Goal: Transaction & Acquisition: Purchase product/service

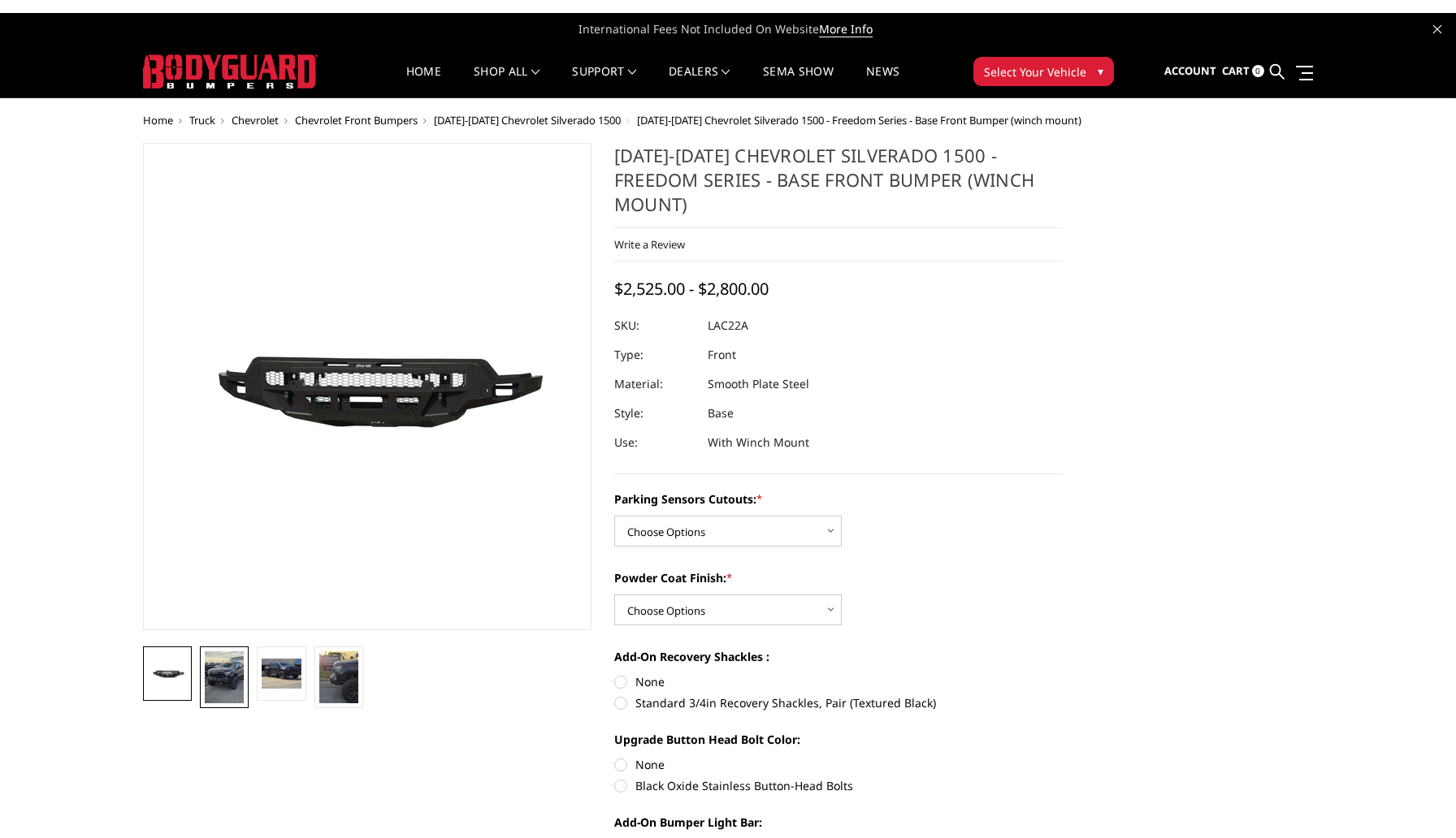
click at [222, 691] on img at bounding box center [224, 677] width 39 height 52
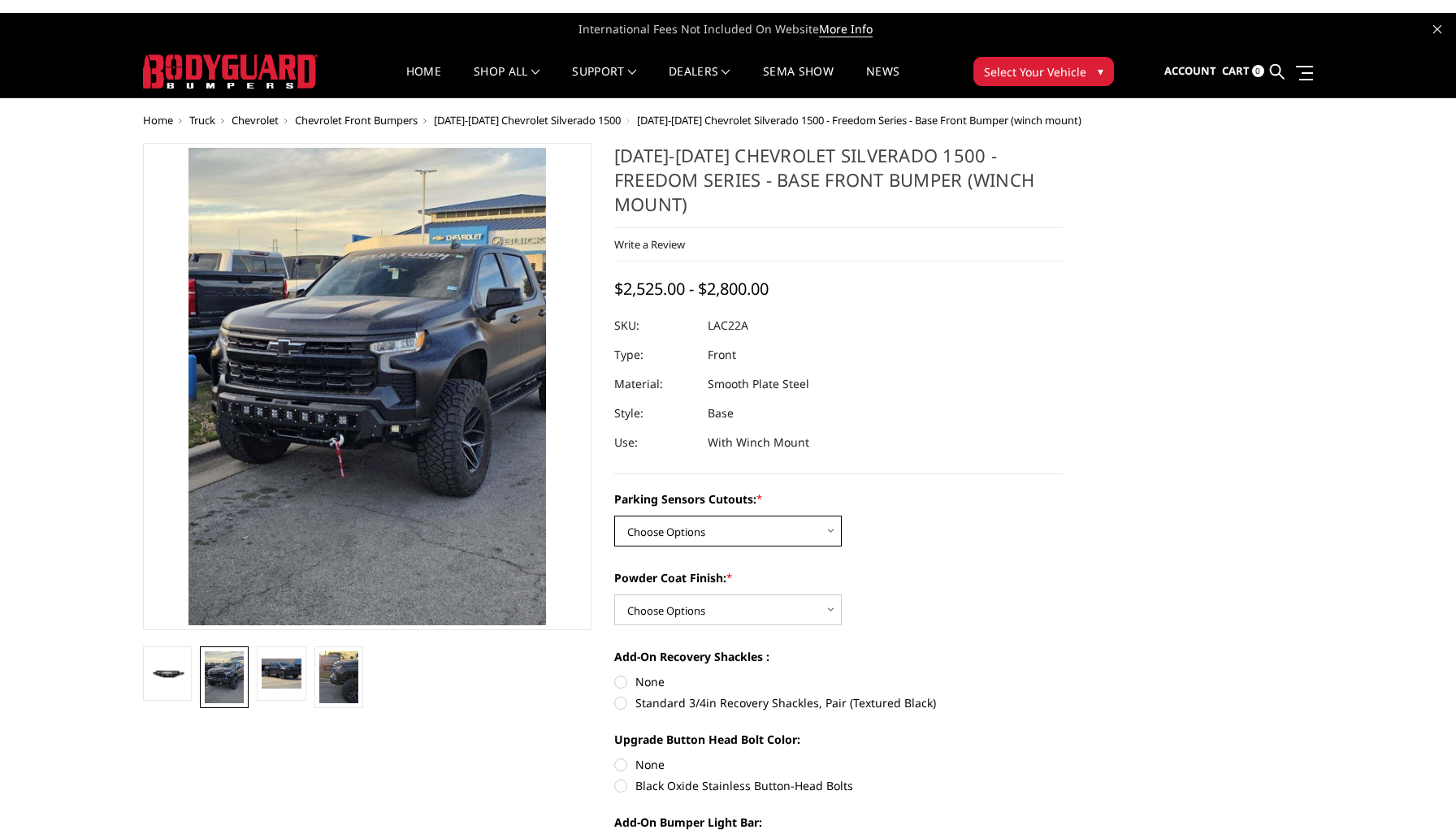
click at [739, 515] on select "Choose Options Yes - I have parking sensors No - I do NOT have parking sensors" at bounding box center [728, 530] width 228 height 31
select select "4345"
click at [615, 515] on select "Choose Options Yes - I have parking sensors No - I do NOT have parking sensors" at bounding box center [728, 530] width 228 height 31
click at [797, 595] on select "Choose Options Bare Metal Textured Black Powder Coat" at bounding box center [728, 609] width 228 height 31
select select "4360"
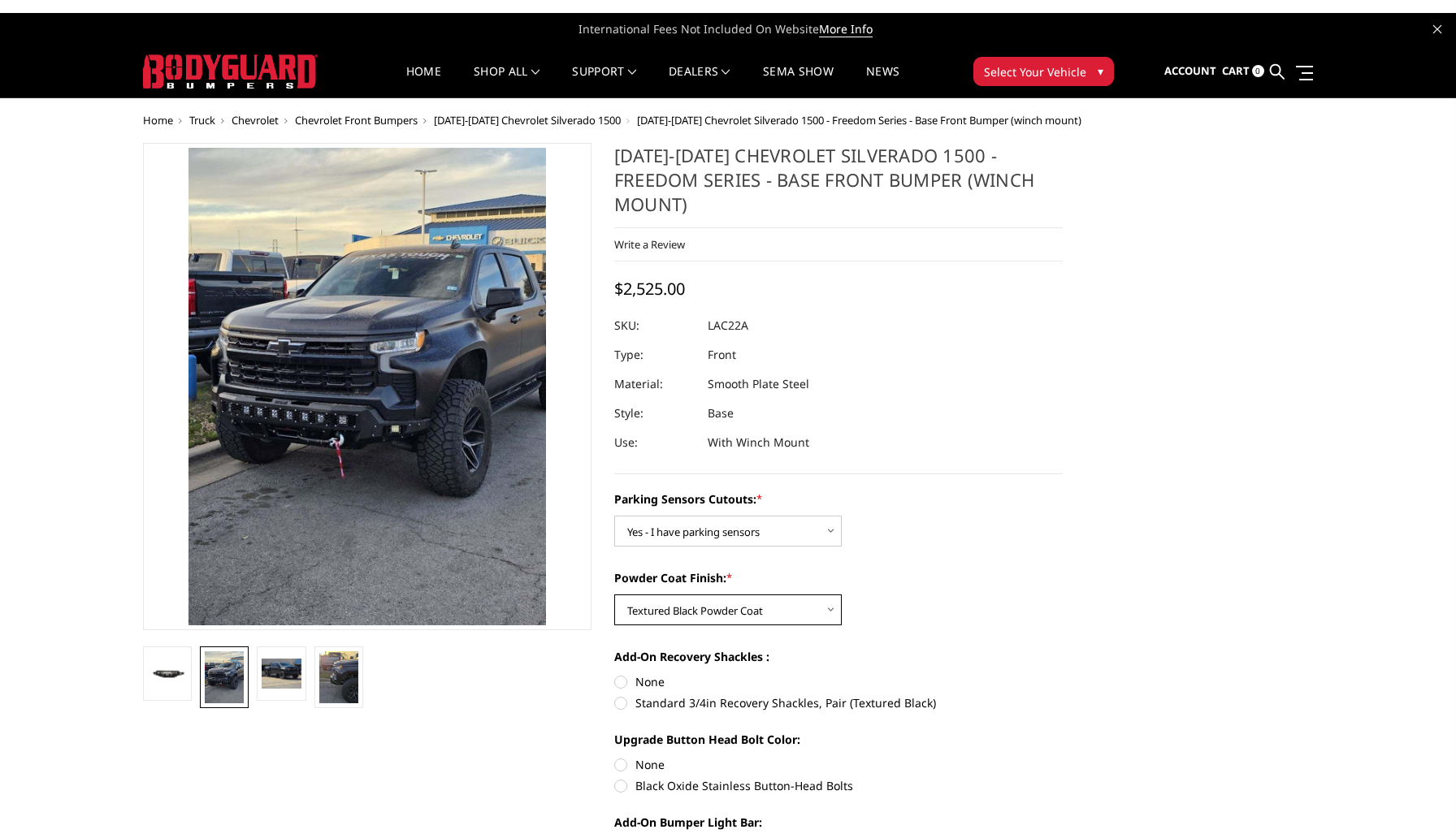
click at [615, 595] on select "Choose Options Bare Metal Textured Black Powder Coat" at bounding box center [728, 609] width 228 height 31
click at [1044, 594] on div "Powder Coat Finish: * Choose Options Bare Metal Textured Black Powder Coat" at bounding box center [838, 597] width 448 height 56
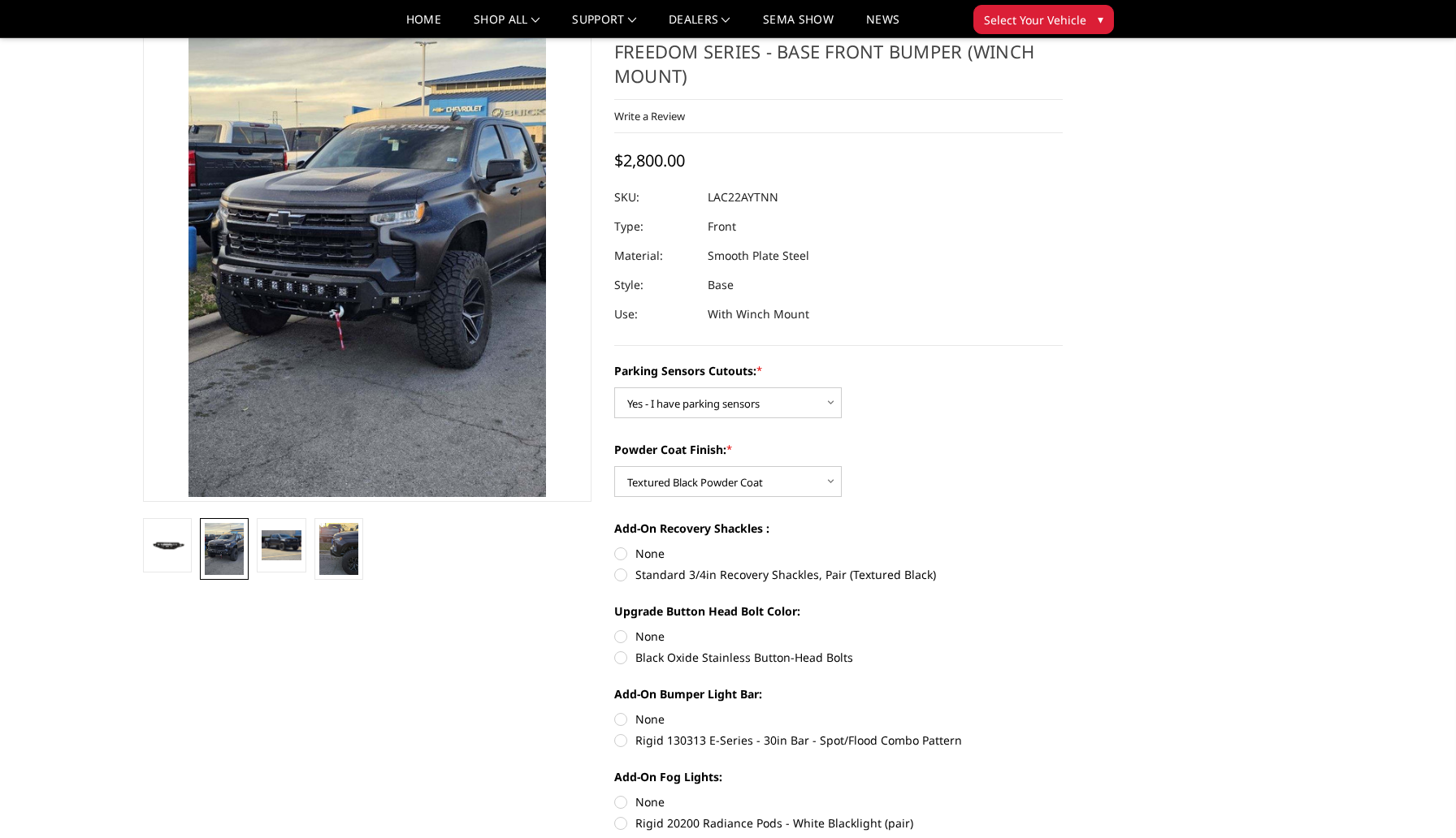
scroll to position [76, 0]
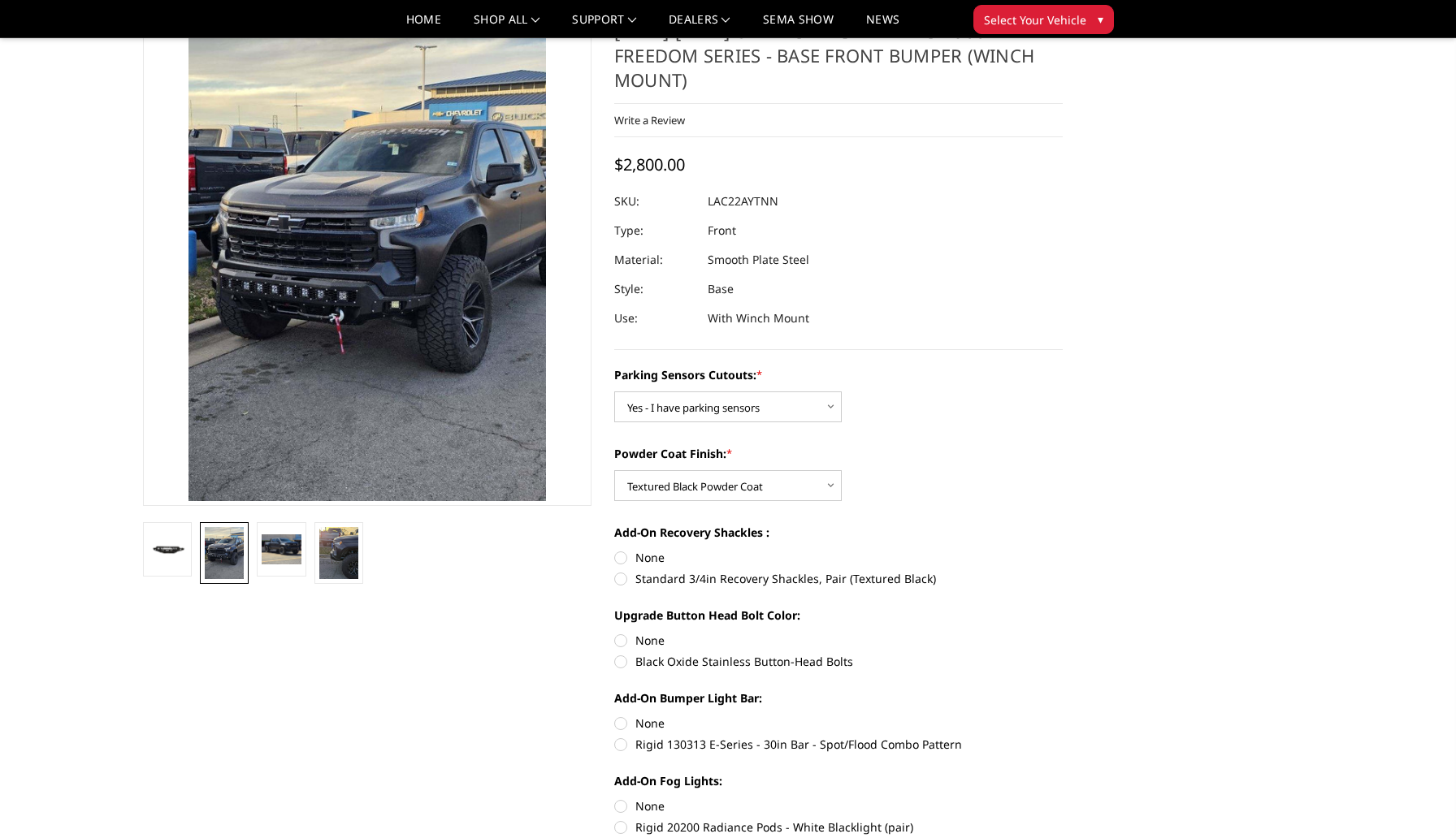
click at [892, 570] on label "Standard 3/4in Recovery Shackles, Pair (Textured Black)" at bounding box center [838, 578] width 448 height 17
click at [1063, 550] on input "Standard 3/4in Recovery Shackles, Pair (Textured Black)" at bounding box center [1063, 549] width 1 height 1
radio input "true"
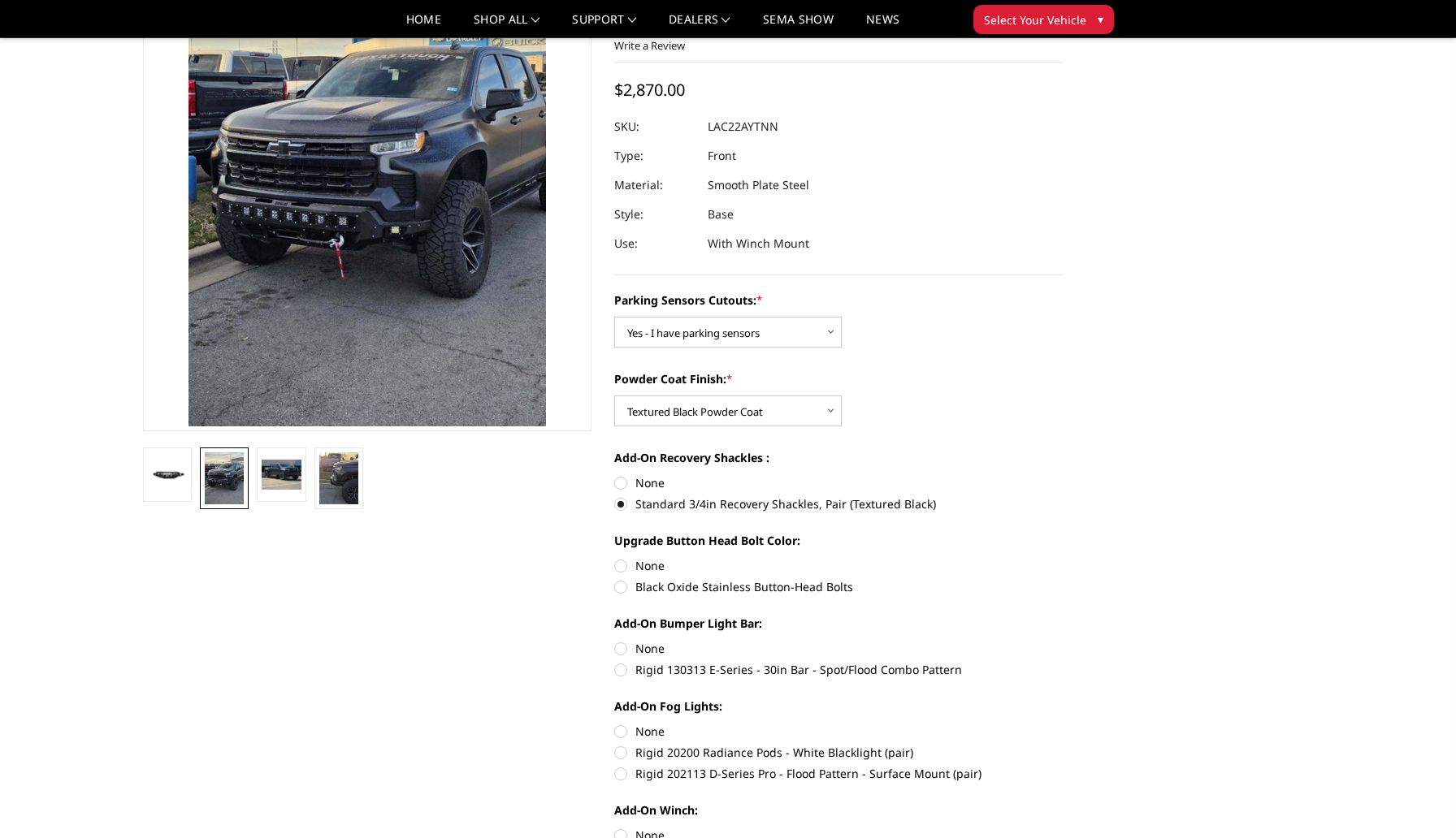
scroll to position [156, 0]
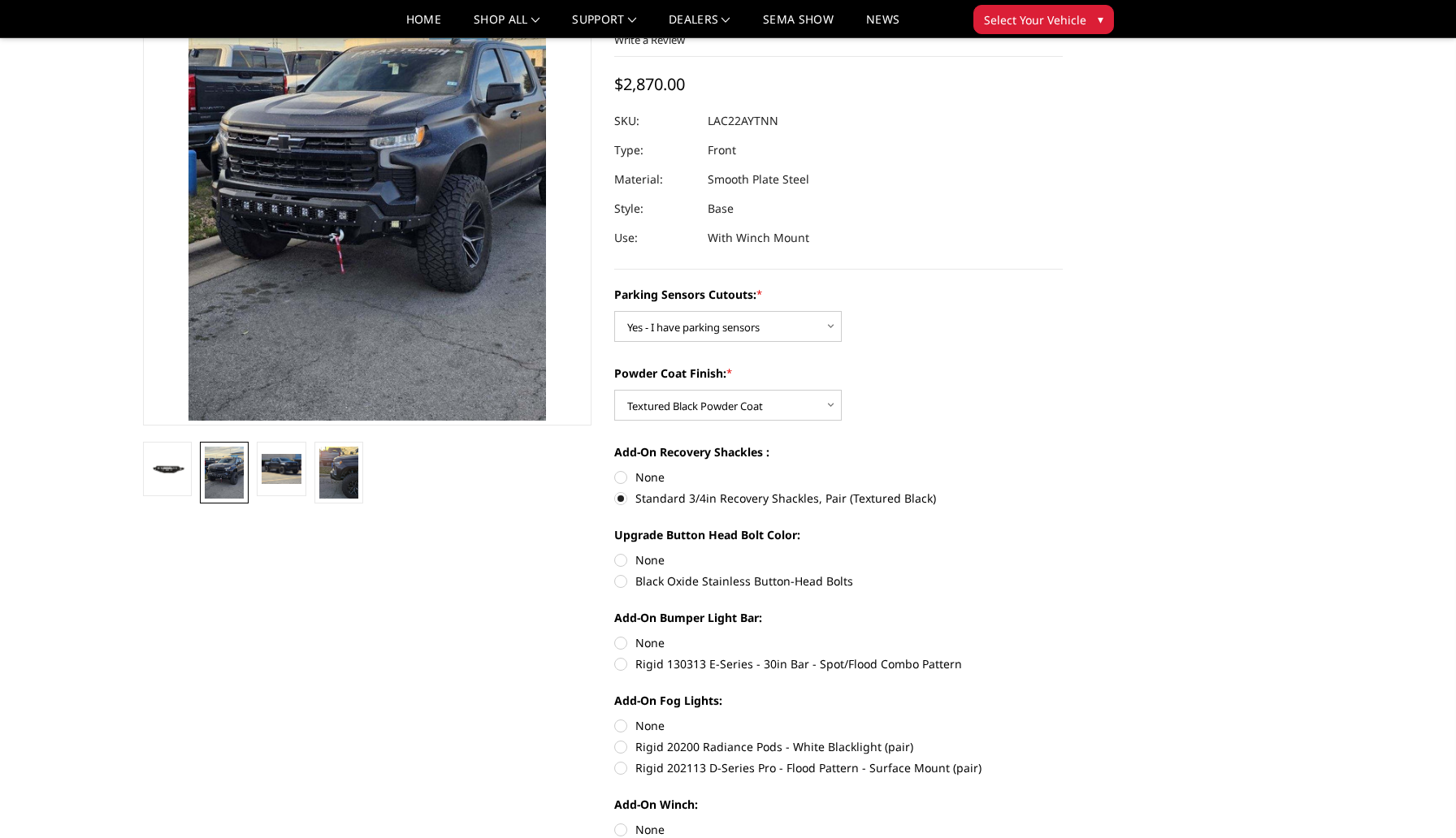
click at [832, 655] on label "Rigid 130313 E-Series - 30in Bar - Spot/Flood Combo Pattern" at bounding box center [838, 663] width 448 height 17
click at [1063, 635] on input "Rigid 130313 E-Series - 30in Bar - Spot/Flood Combo Pattern" at bounding box center [1063, 634] width 1 height 1
radio input "true"
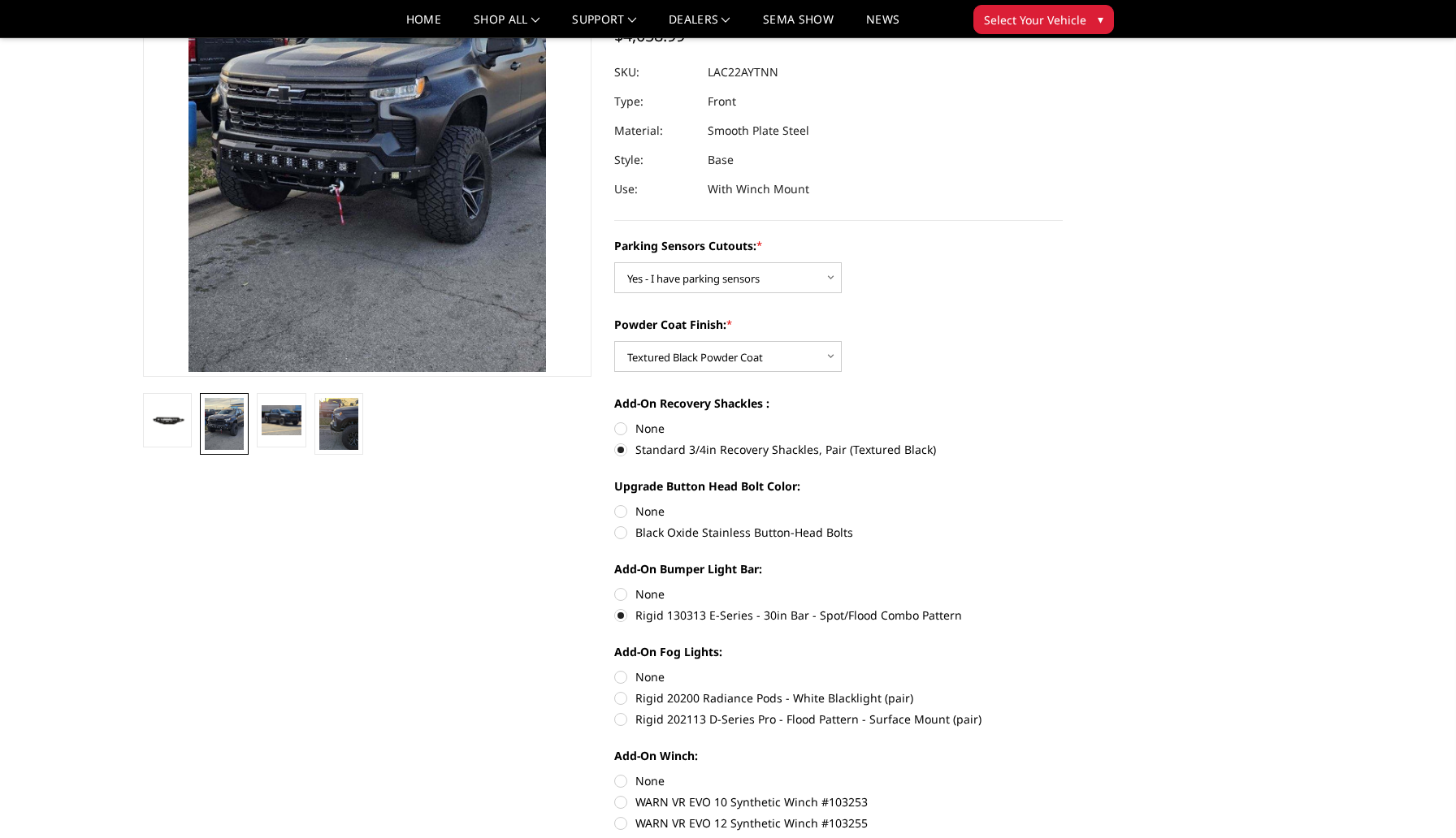
scroll to position [251, 0]
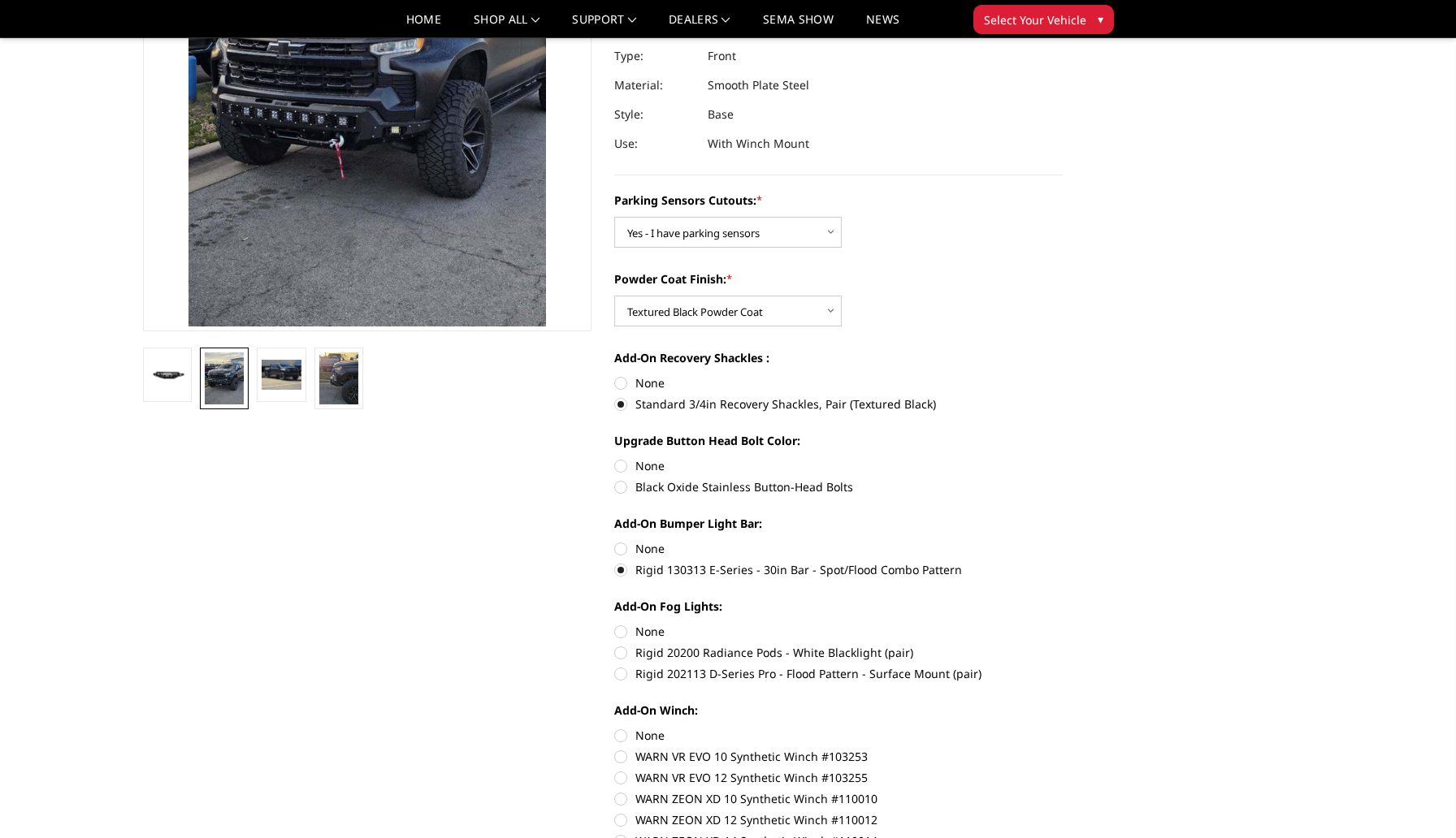
click at [755, 665] on label "Rigid 202113 D-Series Pro - Flood Pattern - Surface Mount (pair)" at bounding box center [838, 673] width 448 height 17
click at [1063, 645] on input "Rigid 202113 D-Series Pro - Flood Pattern - Surface Mount (pair)" at bounding box center [1063, 644] width 1 height 1
radio input "true"
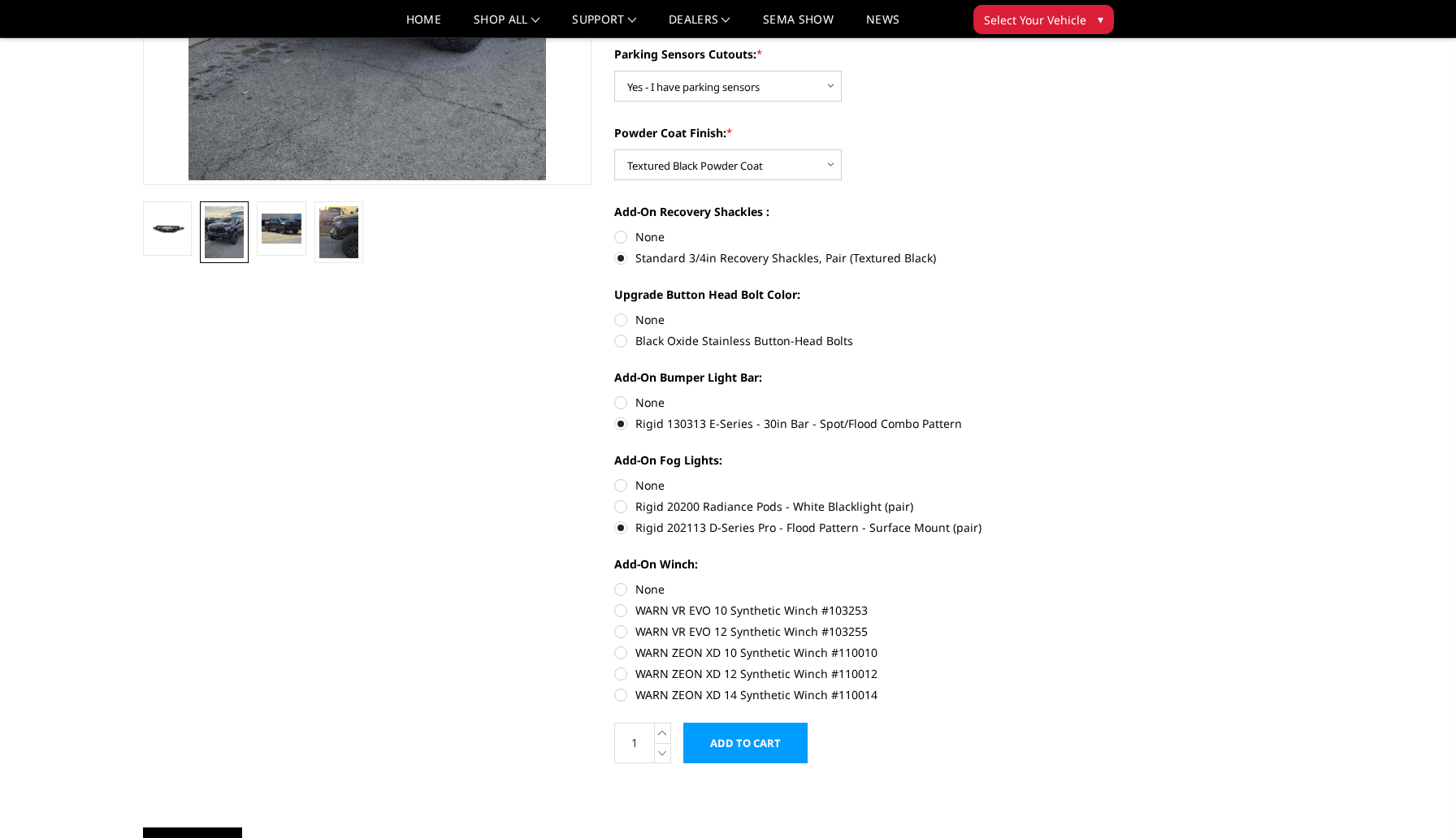
scroll to position [425, 0]
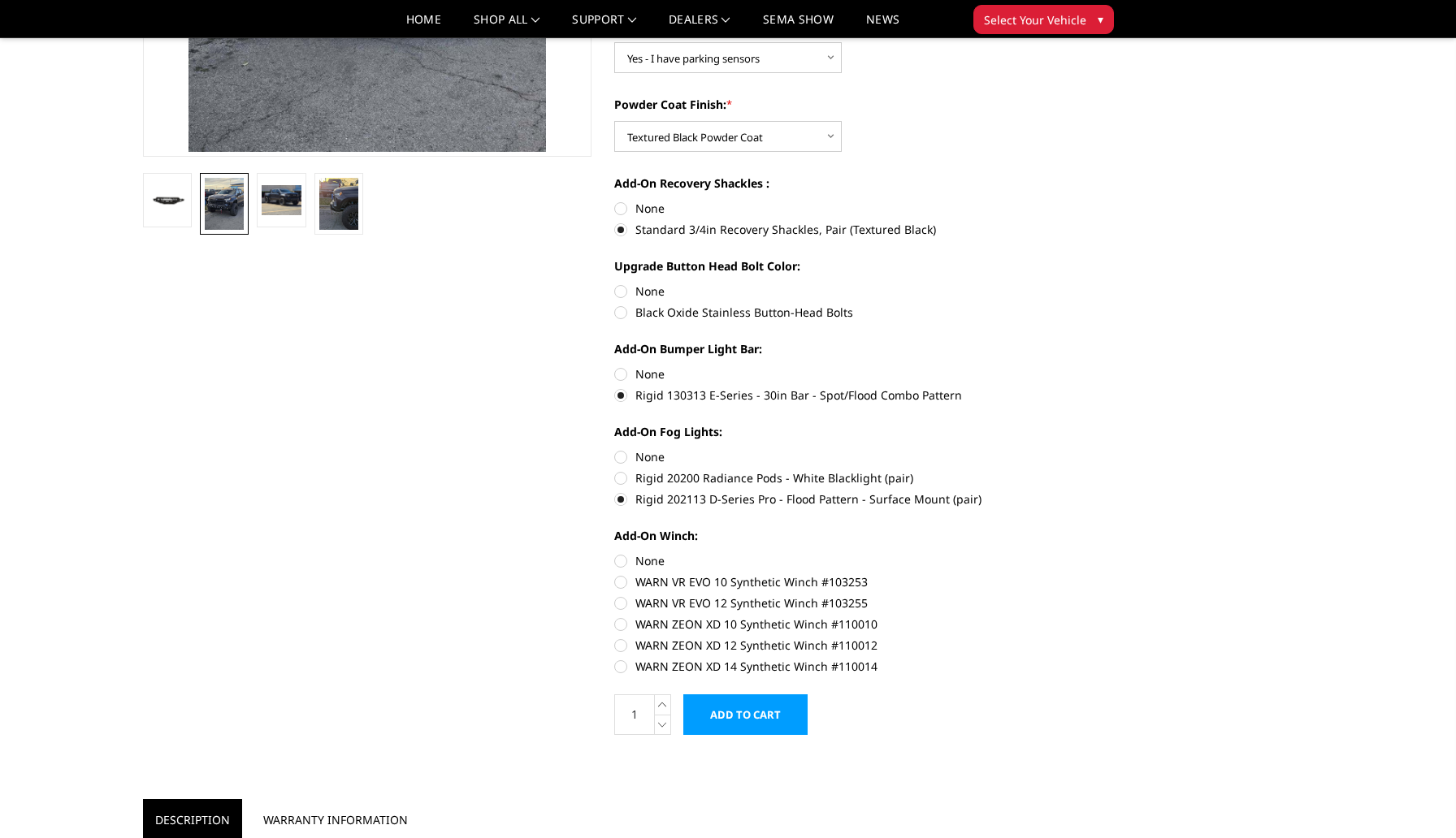
click at [846, 637] on label "WARN ZEON XD 12 Synthetic Winch #110012" at bounding box center [838, 645] width 448 height 17
click at [1063, 616] on input "WARN ZEON XD 12 Synthetic Winch #110012" at bounding box center [1063, 615] width 1 height 1
radio input "true"
click at [1347, 510] on div "Home Truck Chevrolet Chevrolet Front Bumpers [DATE]-[DATE] Chevrolet Silverado …" at bounding box center [728, 831] width 1456 height 2381
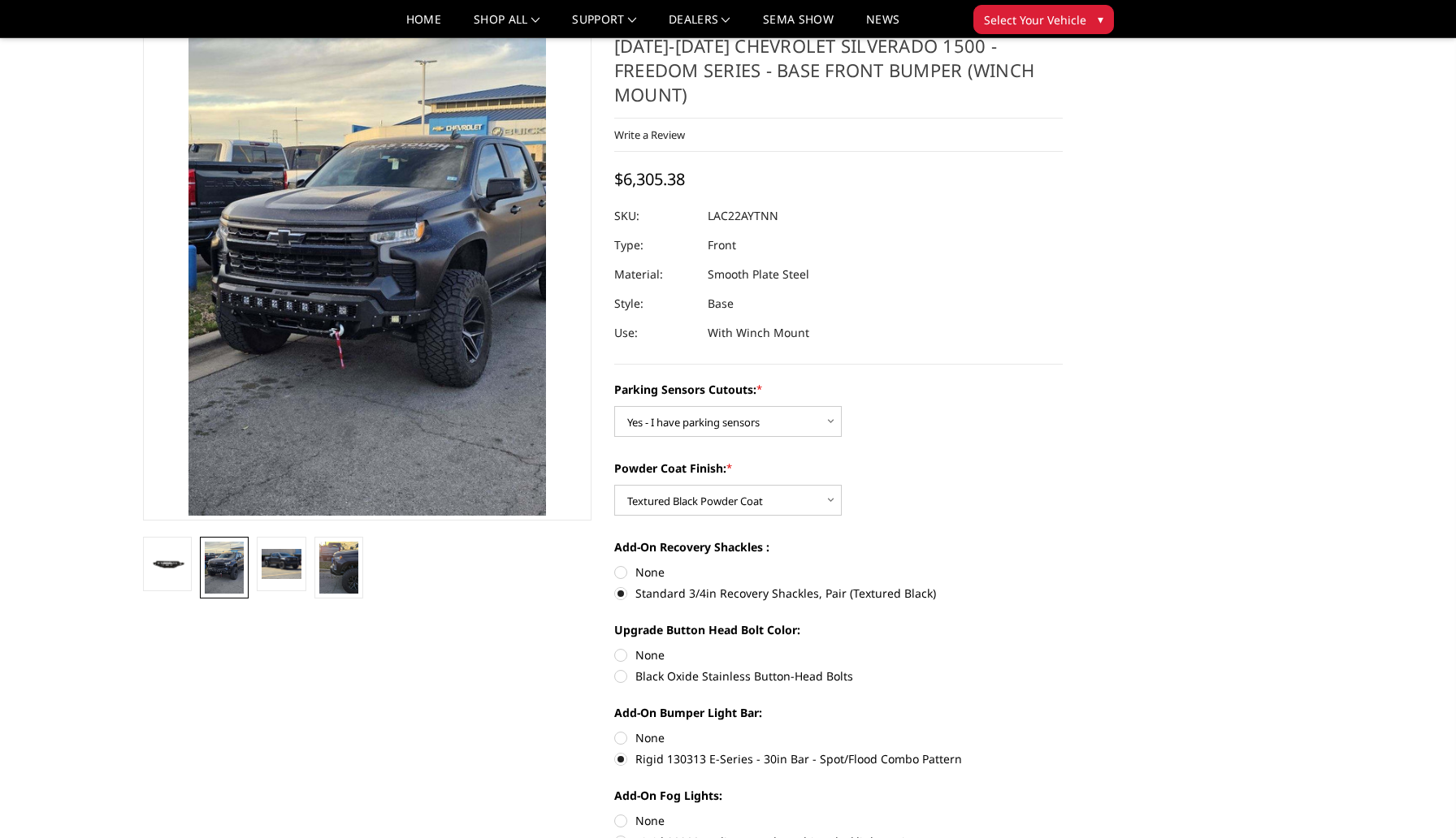
scroll to position [44, 0]
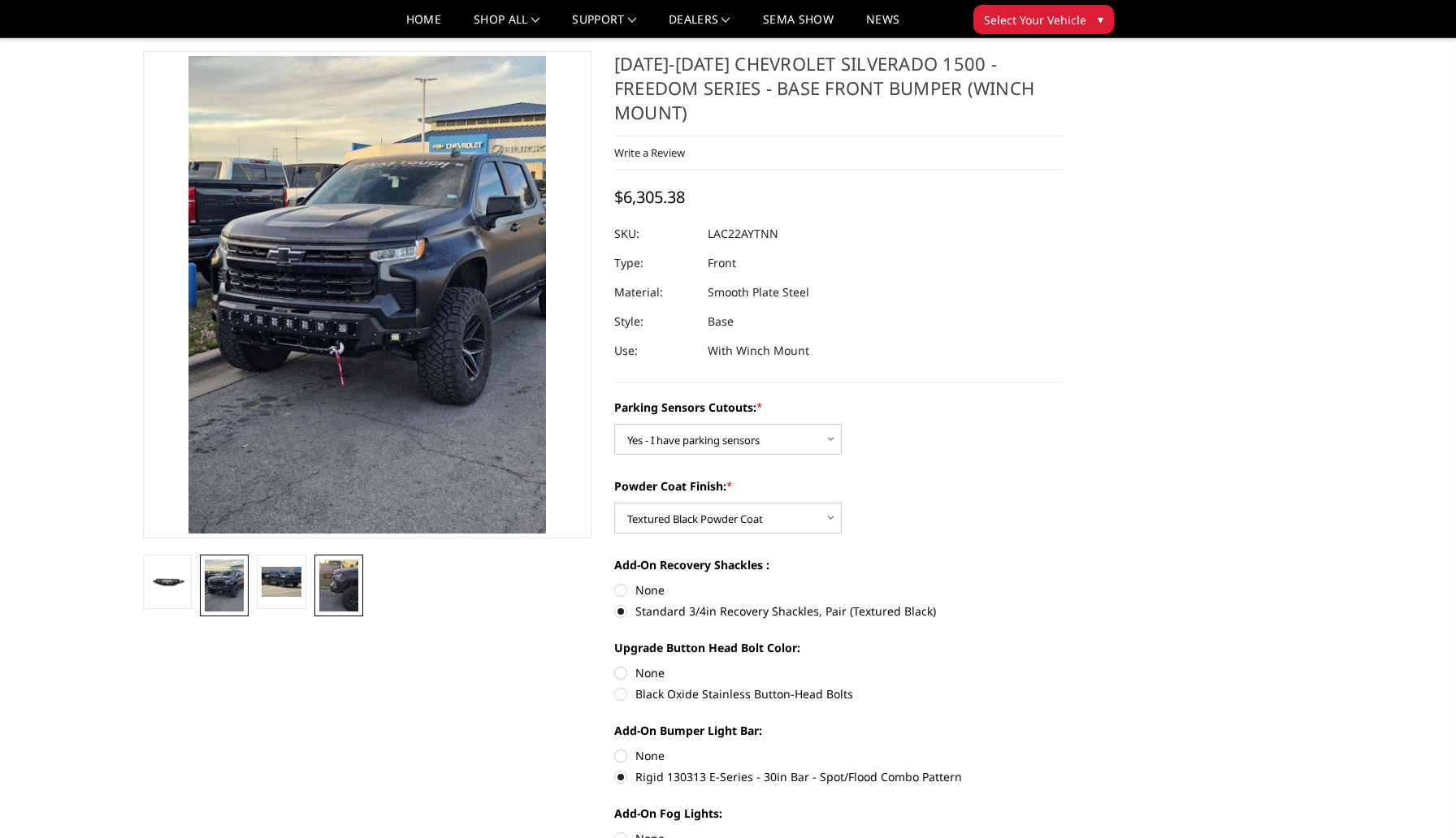
click at [344, 577] on img at bounding box center [339, 586] width 39 height 52
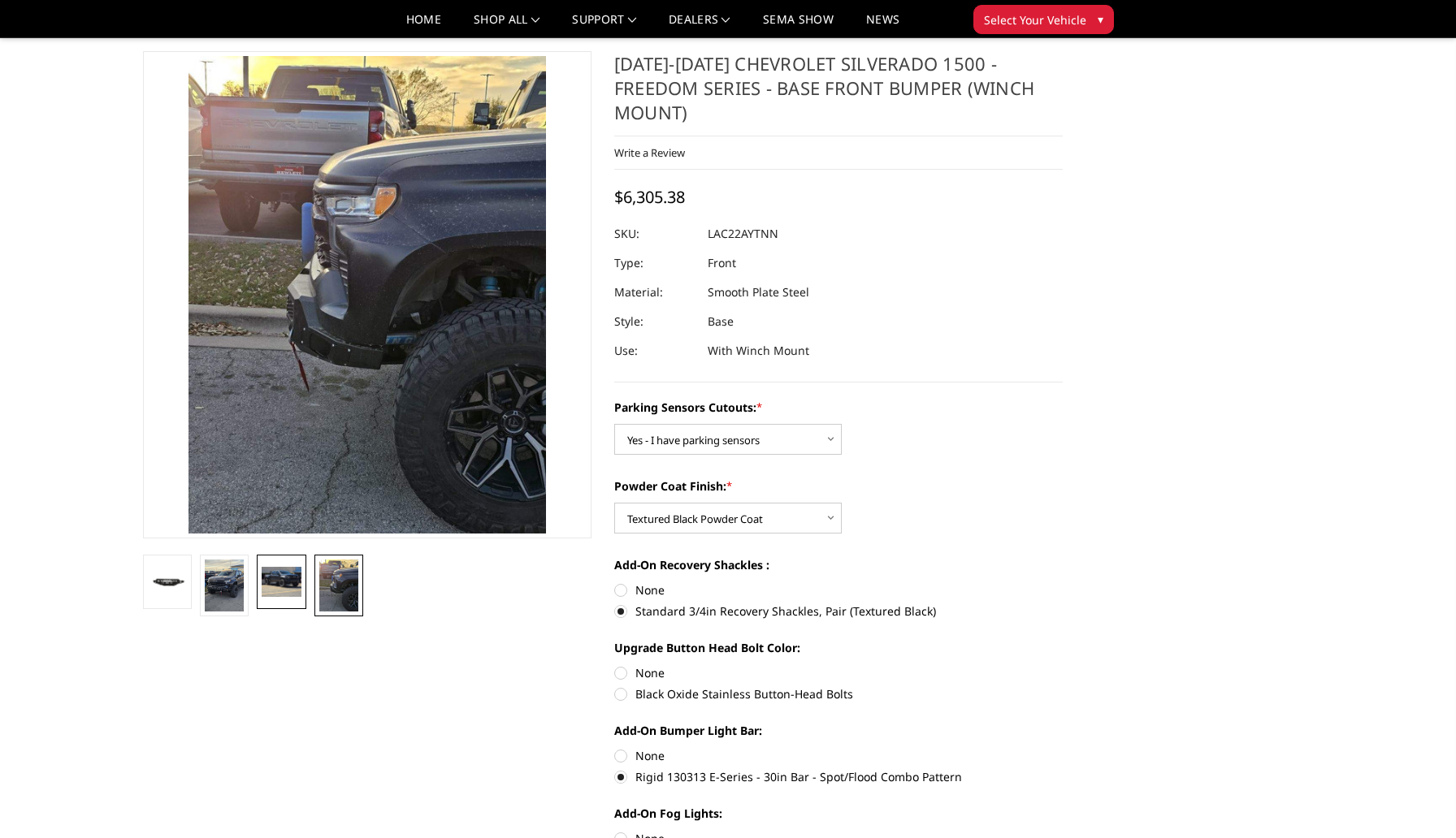
click at [287, 578] on img at bounding box center [280, 582] width 39 height 30
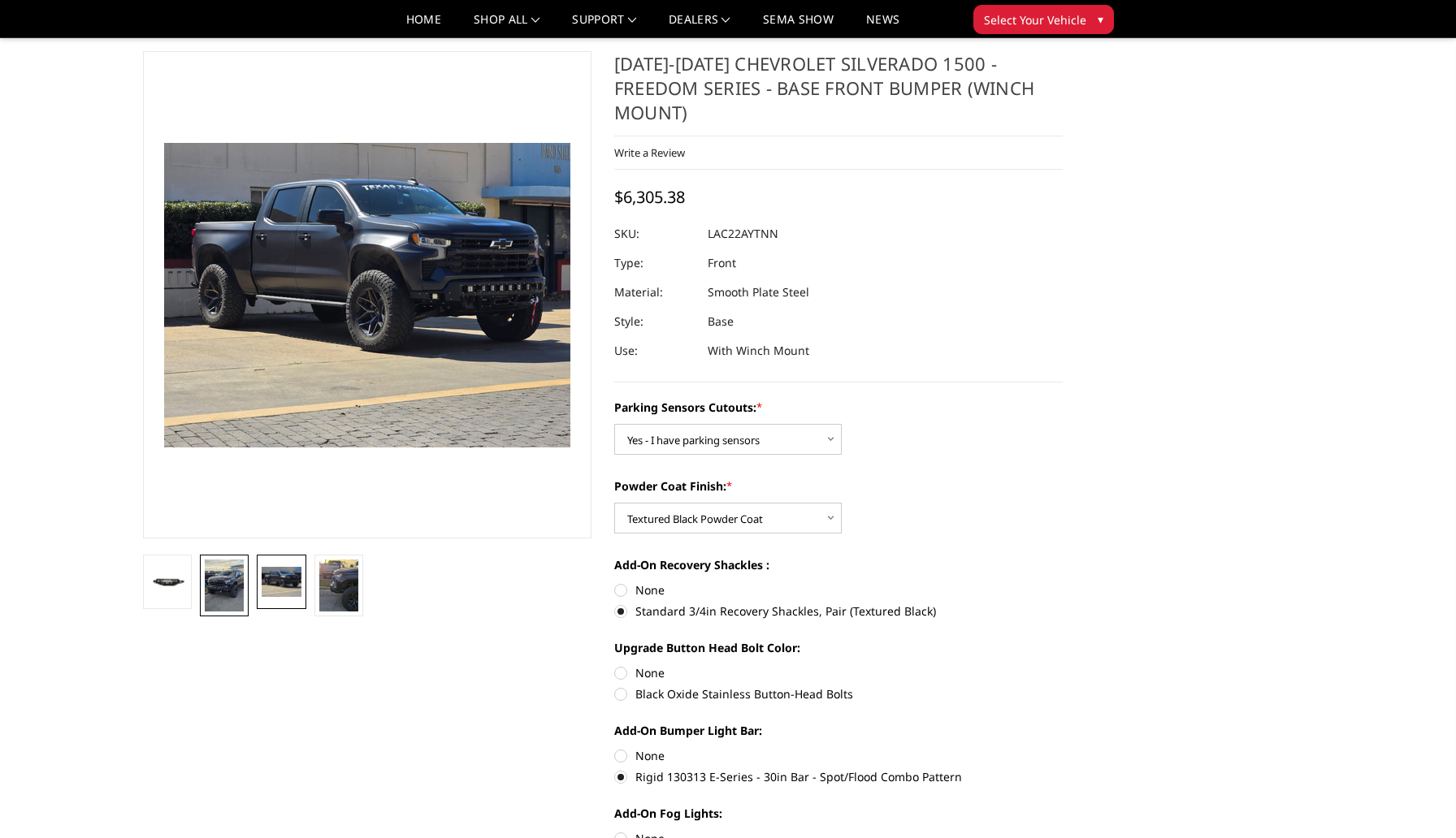
click at [247, 578] on link at bounding box center [224, 586] width 49 height 61
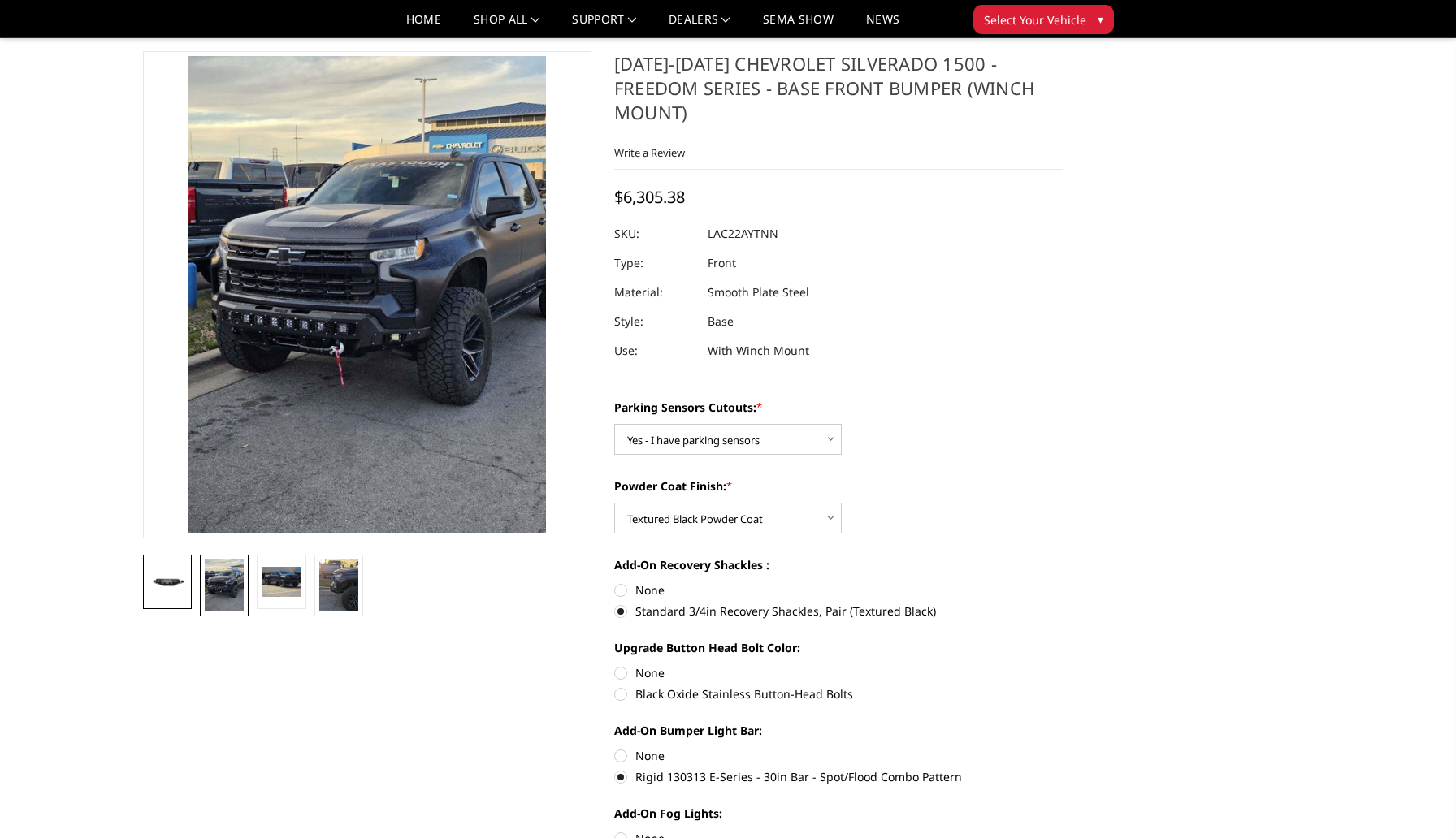
click at [173, 577] on img at bounding box center [166, 582] width 39 height 22
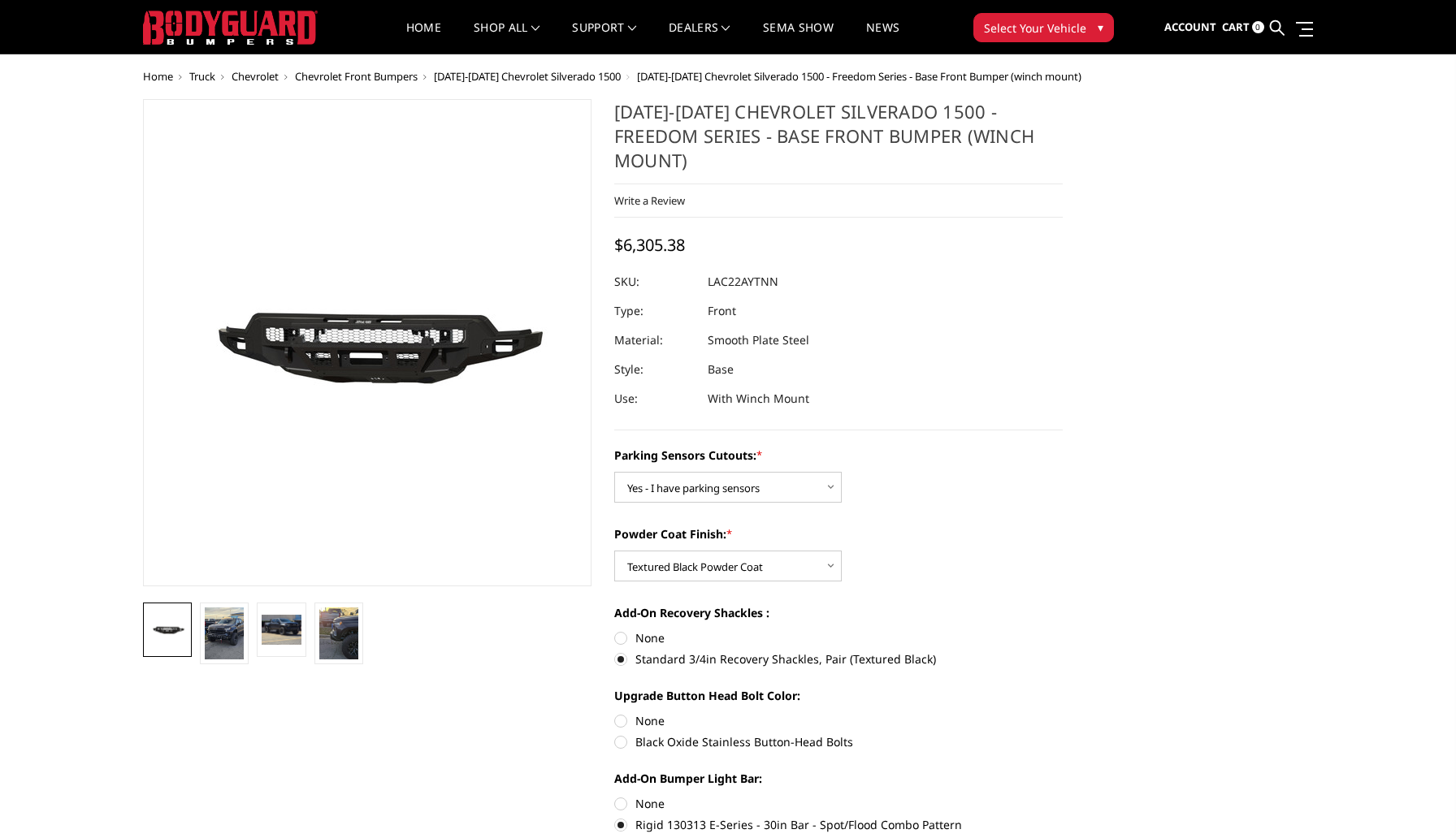
scroll to position [0, 0]
